Goal: Task Accomplishment & Management: Manage account settings

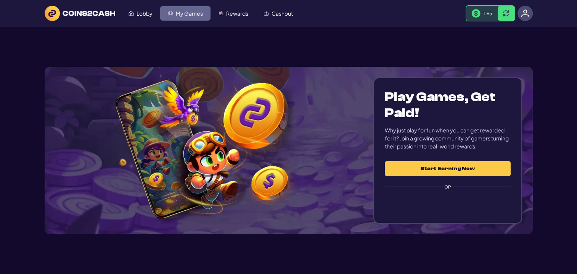
click at [169, 13] on img "My Games" at bounding box center [170, 13] width 5 height 5
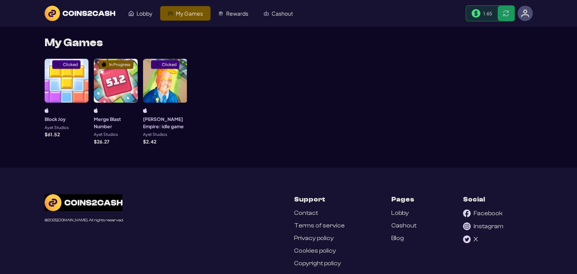
click at [62, 80] on div "Clicked" at bounding box center [67, 81] width 44 height 44
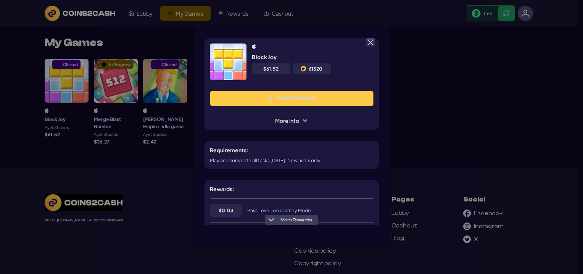
click at [373, 43] on span at bounding box center [370, 42] width 7 height 7
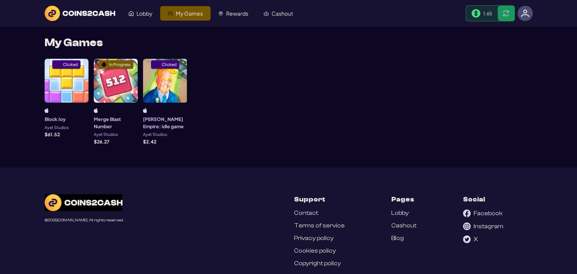
click at [524, 10] on img at bounding box center [525, 13] width 8 height 8
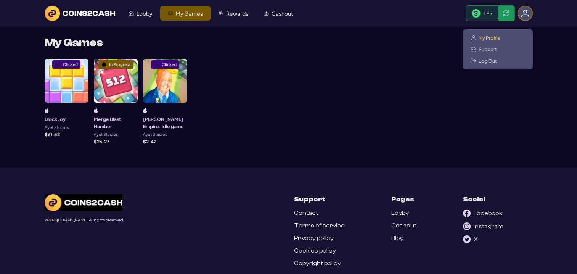
click at [499, 38] on span "My Profile" at bounding box center [490, 38] width 22 height 6
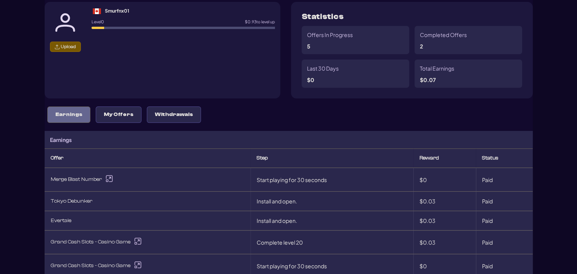
scroll to position [76, 0]
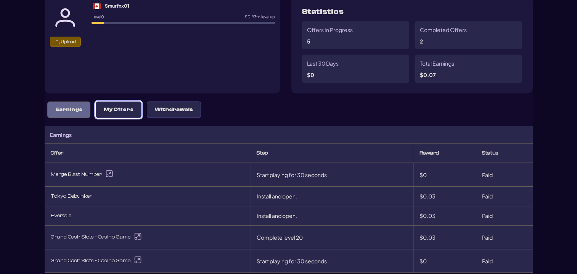
click at [102, 104] on button "My Offers" at bounding box center [119, 109] width 46 height 16
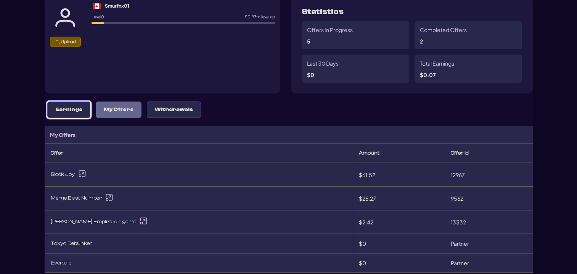
click at [82, 112] on button "Earnings" at bounding box center [68, 109] width 43 height 16
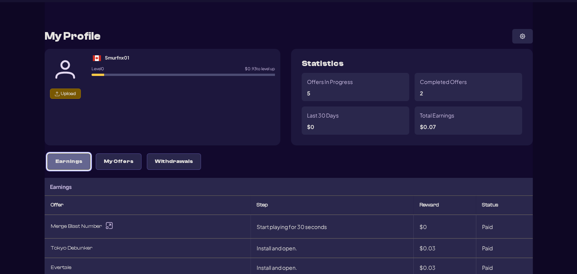
scroll to position [0, 0]
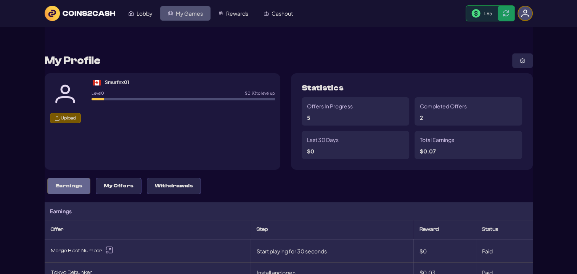
click at [181, 12] on span "My Games" at bounding box center [189, 13] width 27 height 5
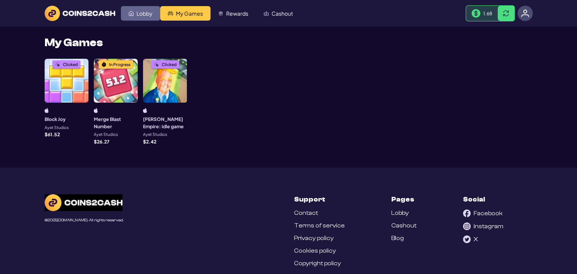
click at [138, 11] on span "Lobby" at bounding box center [145, 13] width 16 height 5
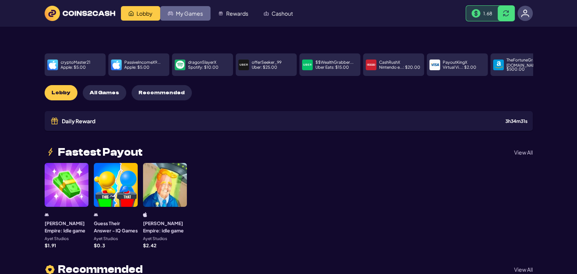
click at [189, 13] on span "My Games" at bounding box center [189, 13] width 27 height 5
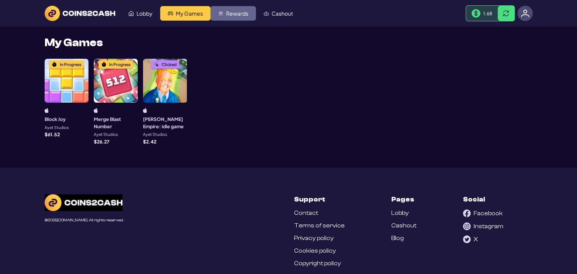
click at [235, 11] on span "Rewards" at bounding box center [237, 13] width 22 height 5
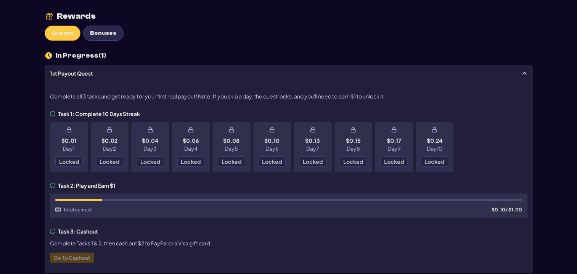
scroll to position [38, 0]
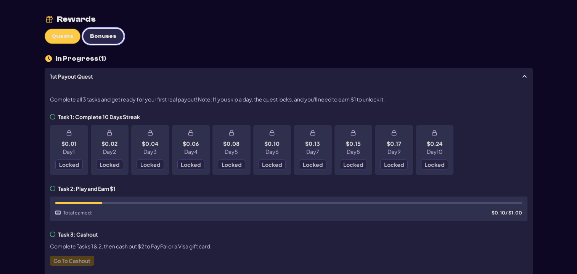
click at [94, 35] on span "Bonuses" at bounding box center [103, 36] width 26 height 6
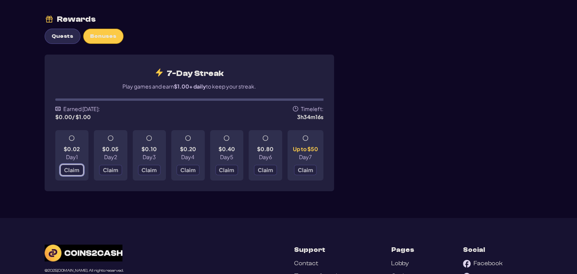
click at [66, 167] on span "Claim" at bounding box center [71, 169] width 15 height 5
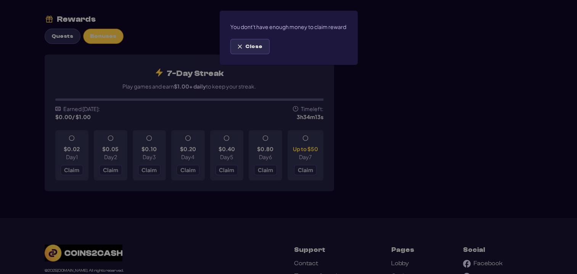
click at [249, 50] on span "Close" at bounding box center [253, 46] width 17 height 6
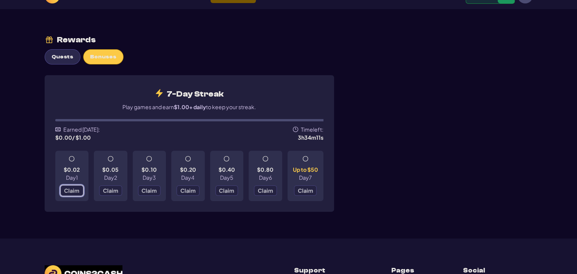
scroll to position [0, 0]
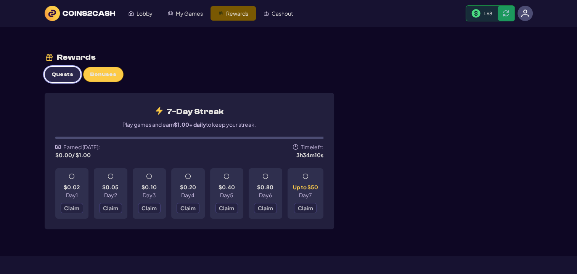
click at [49, 77] on button "Quests" at bounding box center [63, 74] width 36 height 15
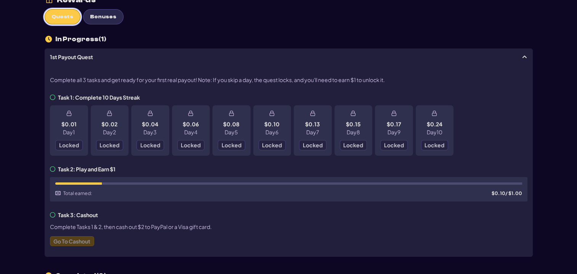
scroll to position [76, 0]
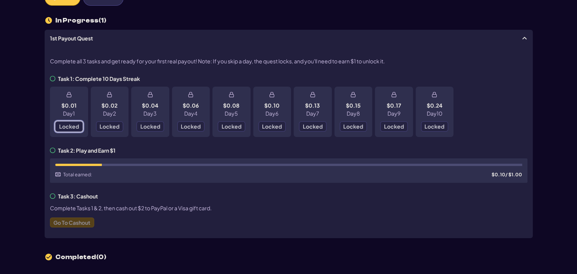
click at [64, 128] on span "Locked" at bounding box center [69, 126] width 20 height 5
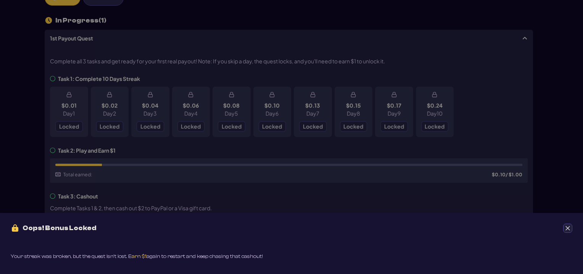
click at [570, 228] on button "Close" at bounding box center [567, 227] width 9 height 9
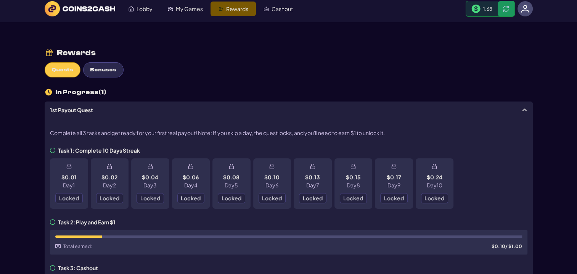
scroll to position [0, 0]
